Goal: Task Accomplishment & Management: Use online tool/utility

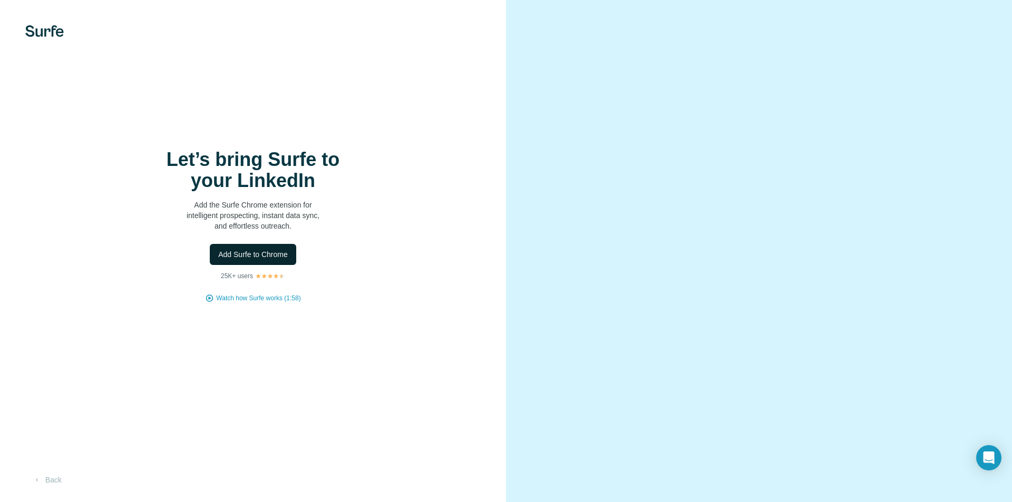
click at [248, 254] on span "Add Surfe to Chrome" at bounding box center [253, 254] width 70 height 11
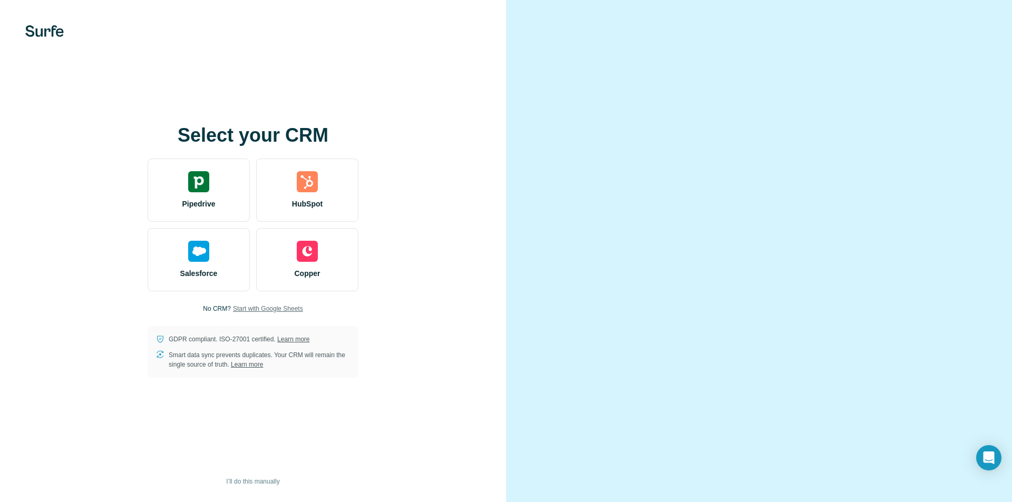
click at [281, 307] on span "Start with Google Sheets" at bounding box center [268, 308] width 70 height 9
click at [269, 480] on span "I’ll do this manually" at bounding box center [252, 481] width 53 height 9
